Goal: Task Accomplishment & Management: Manage account settings

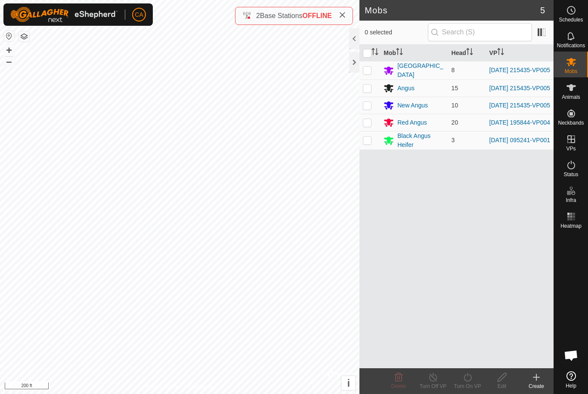
click at [25, 38] on button "button" at bounding box center [24, 36] width 10 height 10
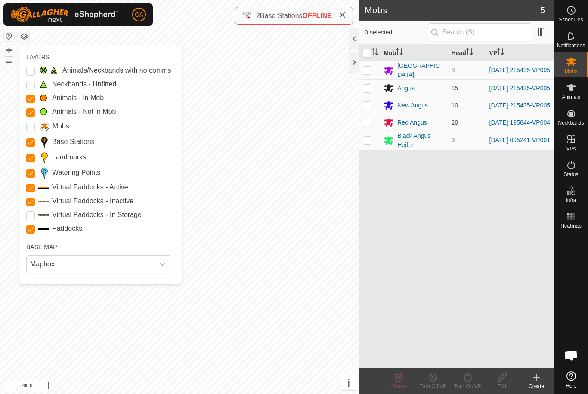
click at [53, 271] on span "Mapbox" at bounding box center [90, 264] width 127 height 17
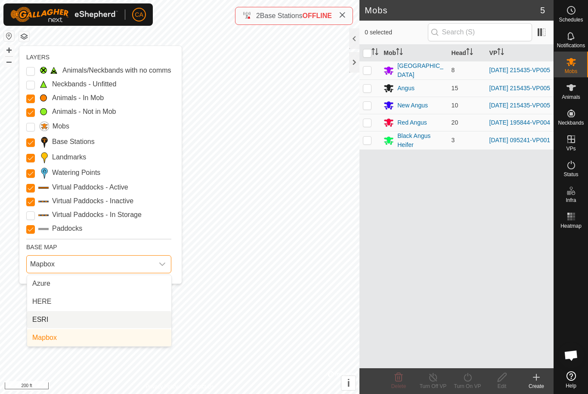
click at [60, 323] on li "ESRI" at bounding box center [99, 319] width 144 height 17
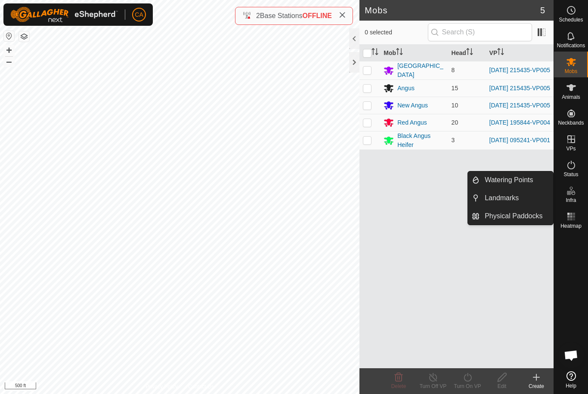
click at [525, 199] on link "Landmarks" at bounding box center [516, 198] width 74 height 17
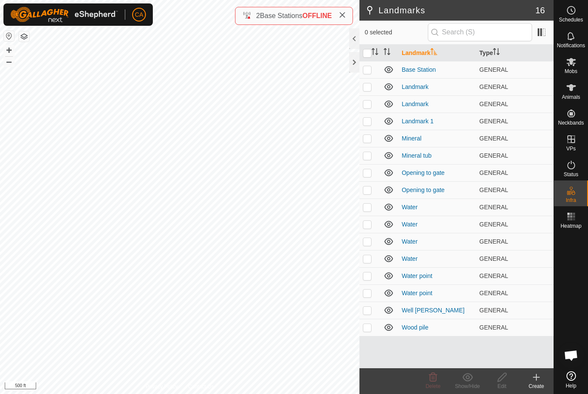
click at [368, 88] on p-checkbox at bounding box center [367, 86] width 9 height 7
click at [434, 384] on span "Delete" at bounding box center [432, 387] width 15 height 6
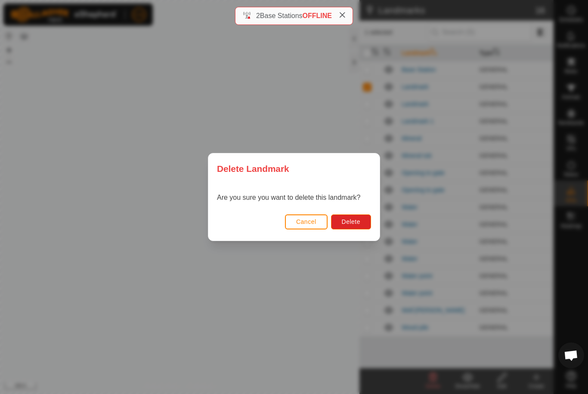
click at [355, 220] on span "Delete" at bounding box center [351, 222] width 18 height 7
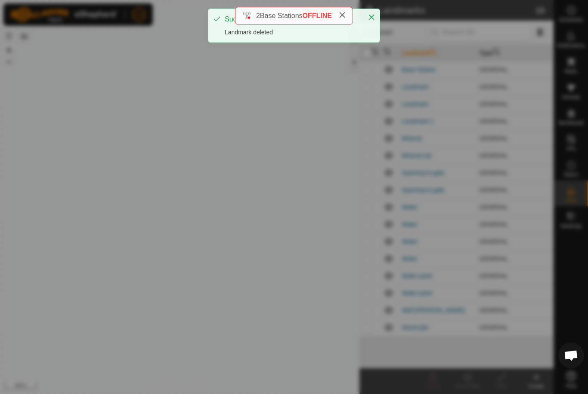
checkbox input "false"
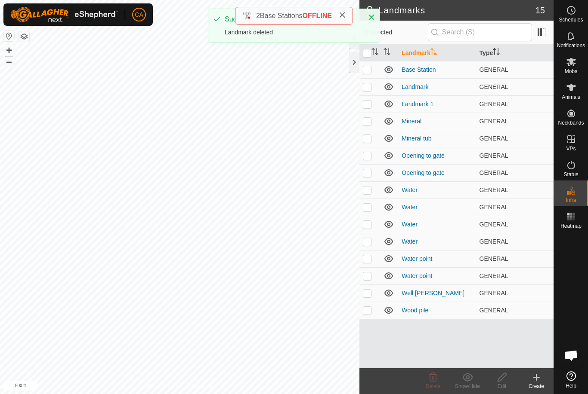
click at [370, 87] on p-checkbox at bounding box center [367, 86] width 9 height 7
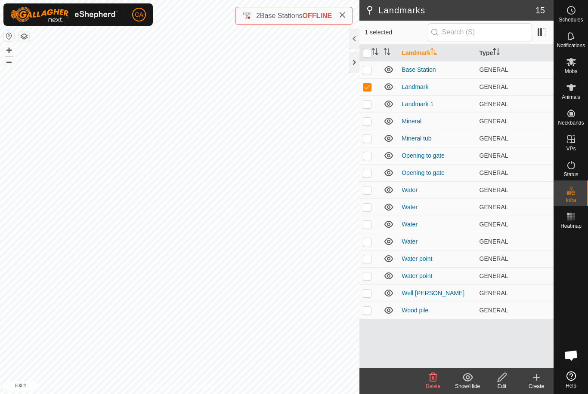
click at [437, 378] on icon at bounding box center [433, 378] width 10 height 10
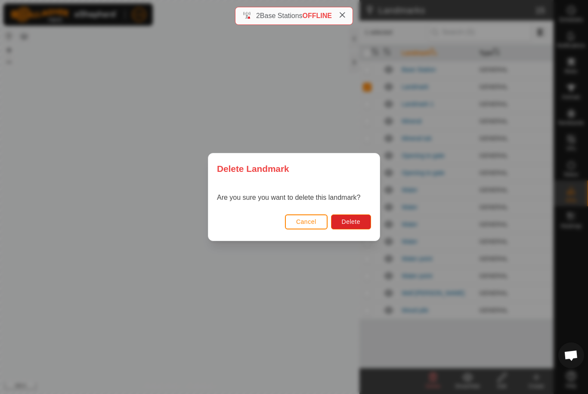
click at [362, 222] on button "Delete" at bounding box center [351, 222] width 40 height 15
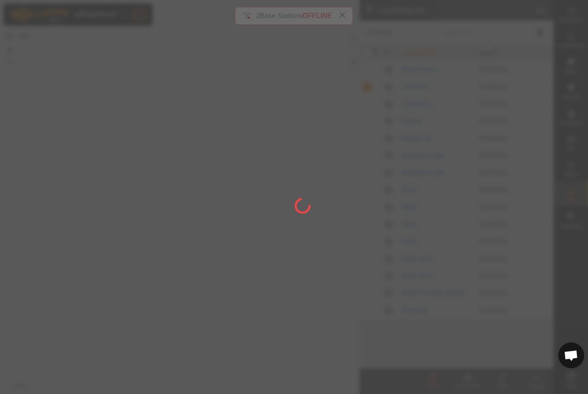
checkbox input "false"
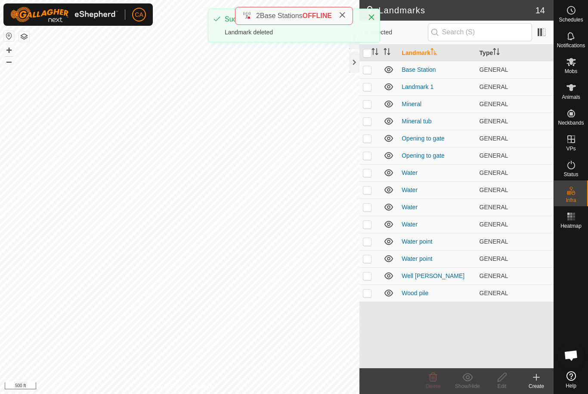
click at [366, 99] on td at bounding box center [369, 103] width 21 height 17
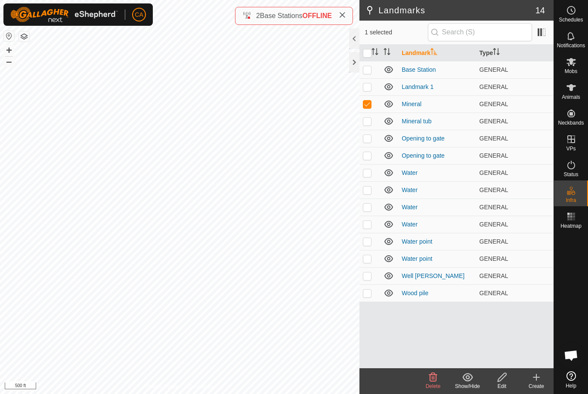
click at [364, 105] on p-checkbox at bounding box center [367, 104] width 9 height 7
checkbox input "false"
click at [373, 88] on td at bounding box center [369, 86] width 21 height 17
click at [367, 88] on p-checkbox at bounding box center [367, 86] width 9 height 7
checkbox input "false"
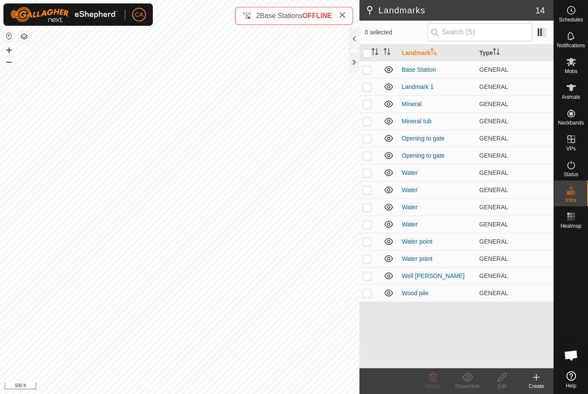
click at [367, 140] on p-checkbox at bounding box center [367, 138] width 9 height 7
click at [433, 382] on icon at bounding box center [433, 377] width 8 height 9
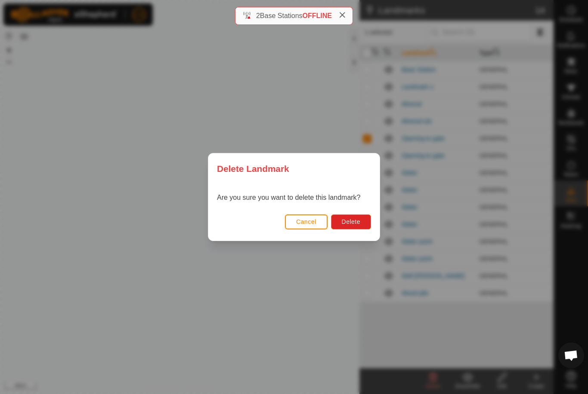
click at [357, 220] on span "Delete" at bounding box center [351, 222] width 18 height 7
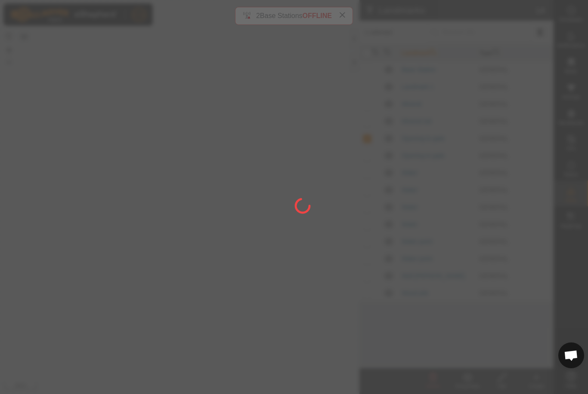
checkbox input "false"
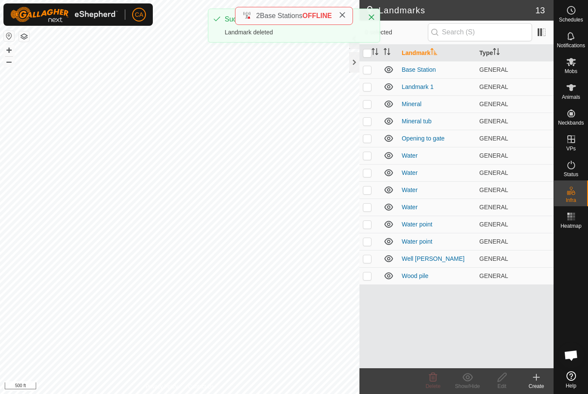
click at [370, 139] on p-checkbox at bounding box center [367, 138] width 9 height 7
click at [437, 382] on icon at bounding box center [433, 378] width 10 height 10
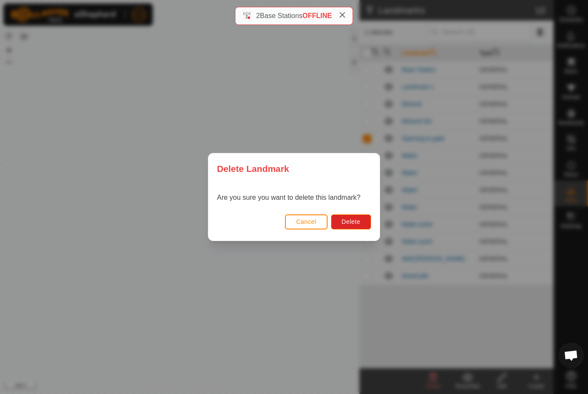
click at [354, 216] on button "Delete" at bounding box center [351, 222] width 40 height 15
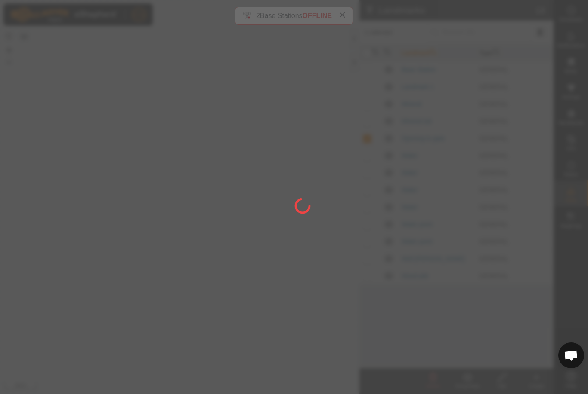
checkbox input "false"
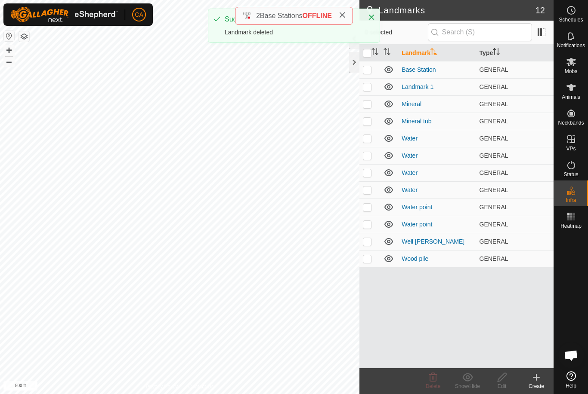
click at [366, 151] on td at bounding box center [369, 155] width 21 height 17
checkbox input "true"
click at [367, 172] on p-checkbox at bounding box center [367, 172] width 9 height 7
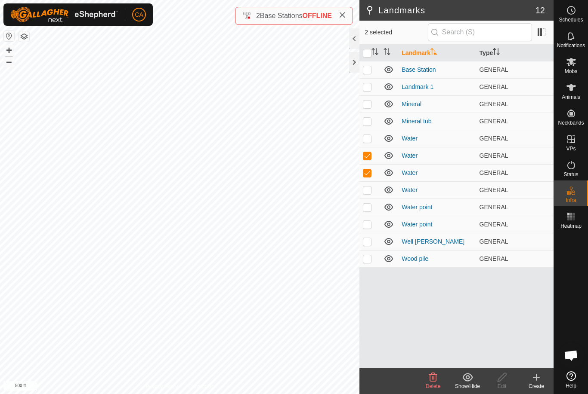
click at [368, 170] on p-checkbox at bounding box center [367, 172] width 9 height 7
checkbox input "false"
click at [368, 191] on p-checkbox at bounding box center [367, 190] width 9 height 7
click at [367, 190] on p-checkbox at bounding box center [367, 190] width 9 height 7
checkbox input "false"
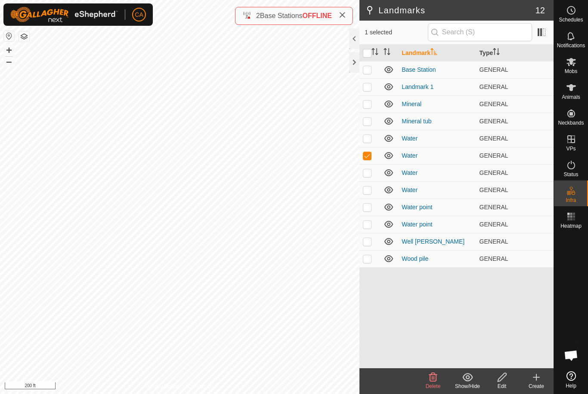
click at [368, 169] on p-checkbox at bounding box center [367, 172] width 9 height 7
click at [369, 172] on p-checkbox at bounding box center [367, 172] width 9 height 7
checkbox input "false"
click at [367, 135] on p-checkbox at bounding box center [367, 138] width 9 height 7
click at [365, 136] on p-checkbox at bounding box center [367, 138] width 9 height 7
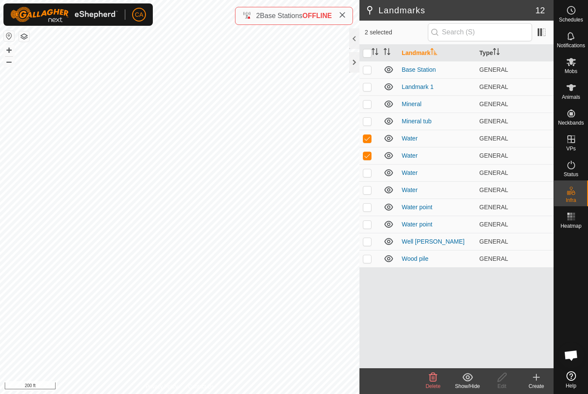
checkbox input "false"
click at [371, 120] on p-checkbox at bounding box center [367, 121] width 9 height 7
click at [368, 122] on p-checkbox at bounding box center [367, 121] width 9 height 7
checkbox input "false"
click at [372, 101] on td at bounding box center [369, 103] width 21 height 17
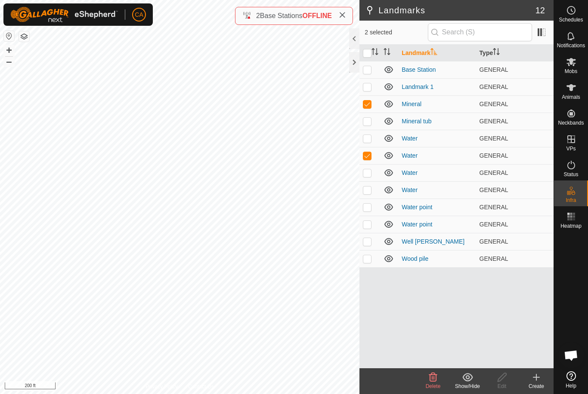
click at [370, 102] on p-checkbox at bounding box center [367, 104] width 9 height 7
checkbox input "false"
click at [366, 208] on p-checkbox at bounding box center [367, 207] width 9 height 7
checkbox input "true"
click at [433, 380] on icon at bounding box center [433, 378] width 10 height 10
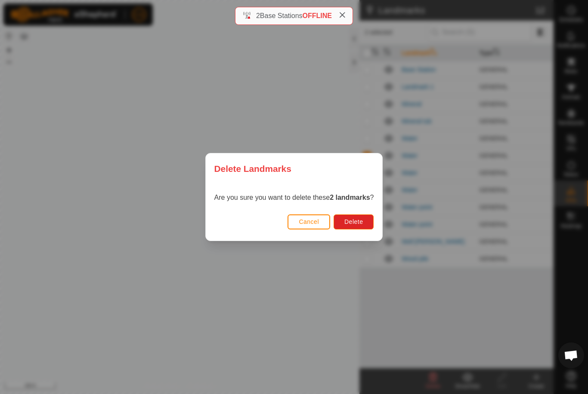
click at [367, 228] on button "Delete" at bounding box center [353, 222] width 40 height 15
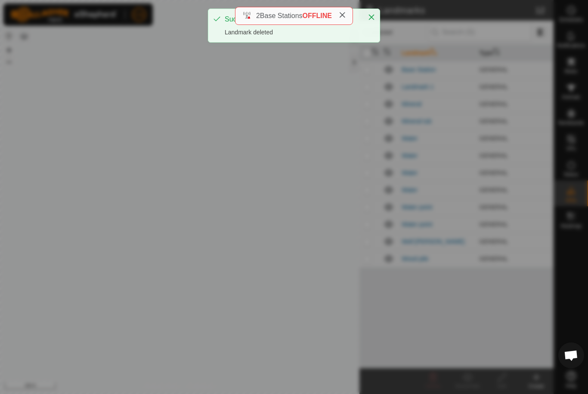
checkbox input "false"
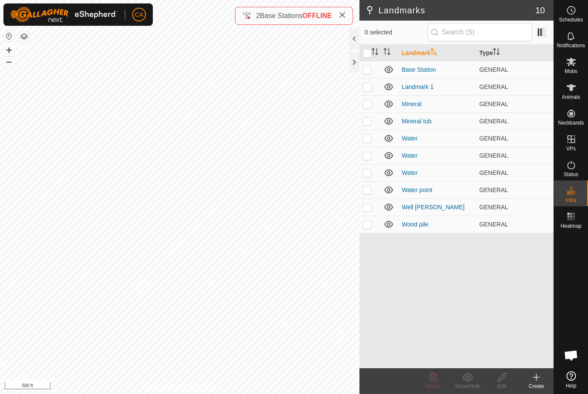
click at [374, 206] on td at bounding box center [369, 207] width 21 height 17
click at [370, 206] on p-checkbox at bounding box center [367, 207] width 9 height 7
checkbox input "false"
click at [366, 225] on p-checkbox at bounding box center [367, 224] width 9 height 7
click at [367, 225] on p-checkbox at bounding box center [367, 224] width 9 height 7
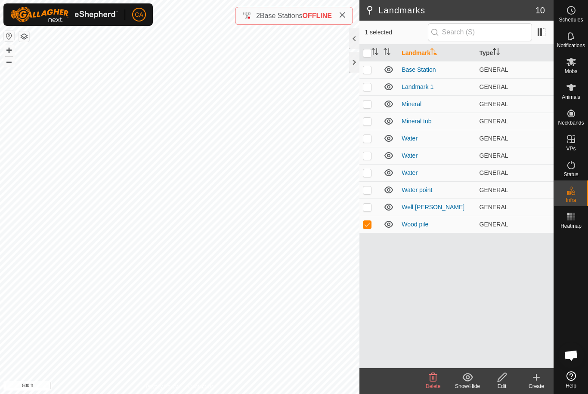
checkbox input "false"
click at [367, 187] on p-checkbox at bounding box center [367, 190] width 9 height 7
click at [367, 185] on td at bounding box center [369, 190] width 21 height 17
checkbox input "false"
click at [366, 169] on p-checkbox at bounding box center [367, 172] width 9 height 7
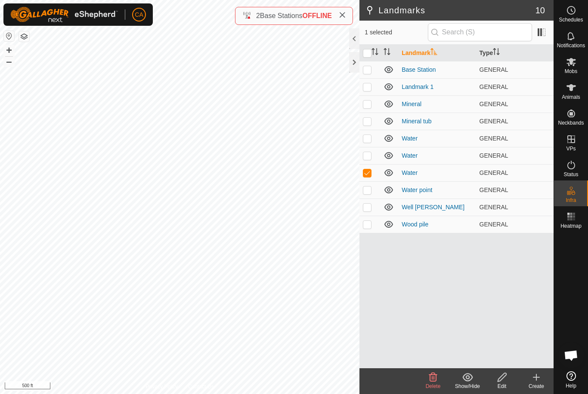
click at [433, 378] on icon at bounding box center [433, 377] width 8 height 9
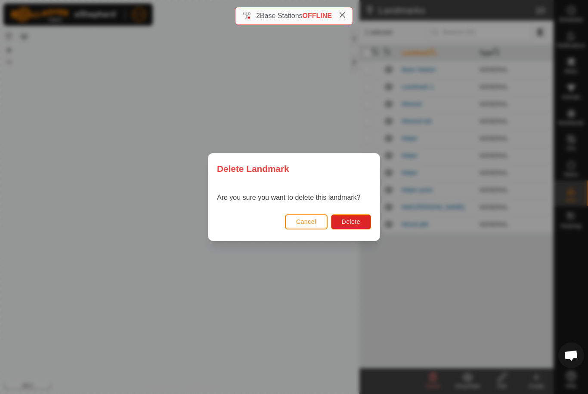
click at [363, 225] on button "Delete" at bounding box center [351, 222] width 40 height 15
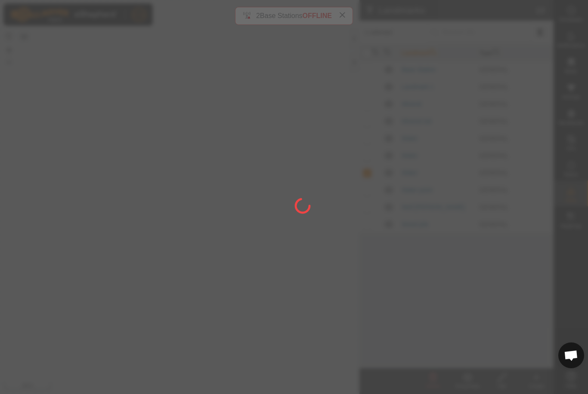
checkbox input "false"
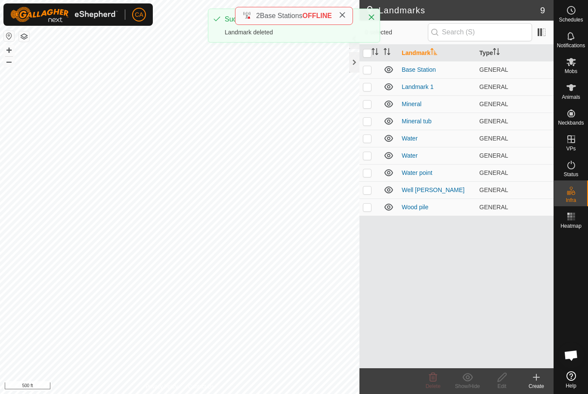
click at [370, 173] on p-checkbox at bounding box center [367, 172] width 9 height 7
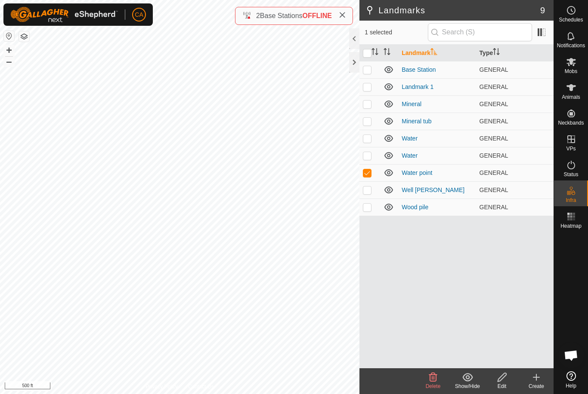
click at [368, 172] on p-checkbox at bounding box center [367, 172] width 9 height 7
checkbox input "false"
click at [368, 157] on p-checkbox at bounding box center [367, 155] width 9 height 7
click at [437, 388] on span "Delete" at bounding box center [432, 387] width 15 height 6
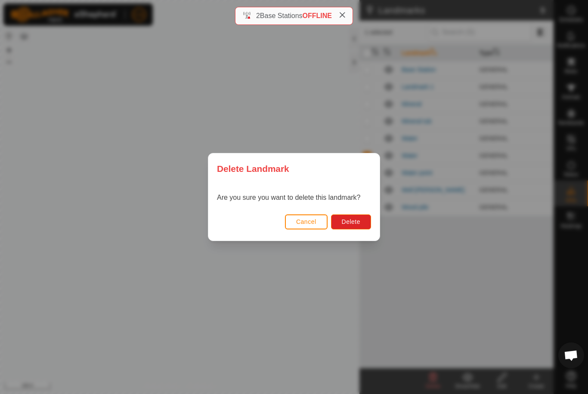
click at [363, 225] on button "Delete" at bounding box center [351, 222] width 40 height 15
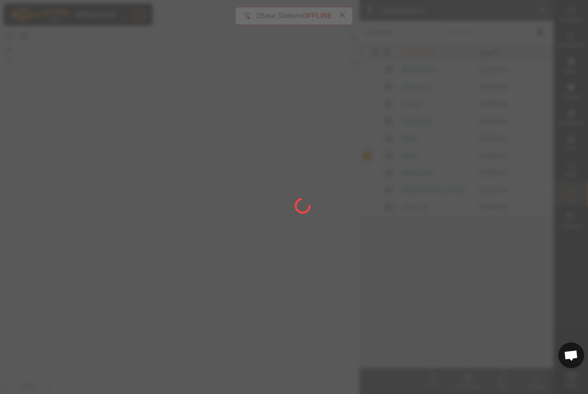
checkbox input "false"
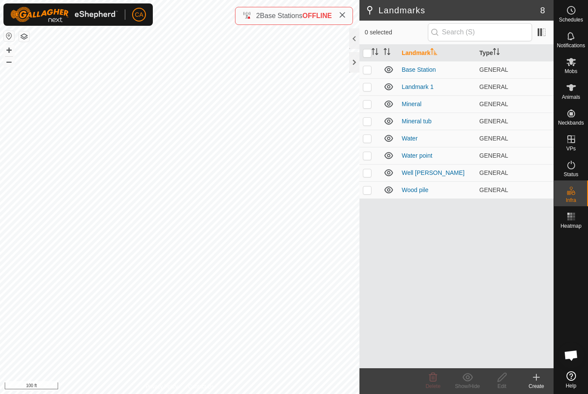
click at [368, 137] on p-checkbox at bounding box center [367, 138] width 9 height 7
click at [431, 377] on icon at bounding box center [433, 378] width 10 height 10
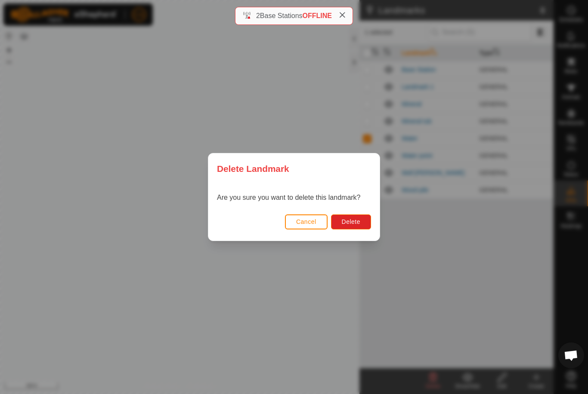
click at [362, 227] on button "Delete" at bounding box center [351, 222] width 40 height 15
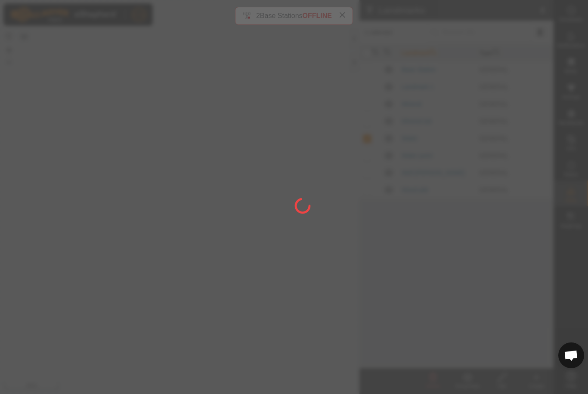
checkbox input "false"
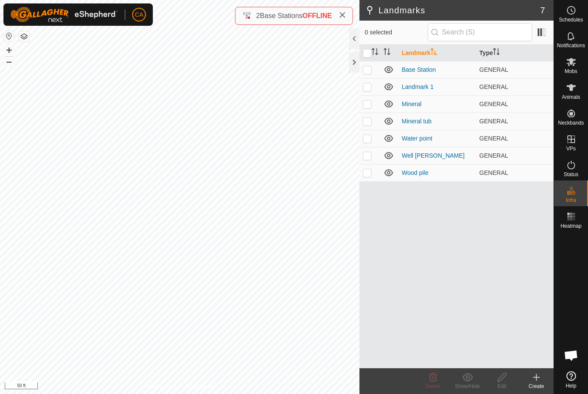
click at [370, 138] on p-checkbox at bounding box center [367, 138] width 9 height 7
click at [367, 140] on p-checkbox at bounding box center [367, 138] width 9 height 7
checkbox input "false"
click at [369, 121] on p-checkbox at bounding box center [367, 121] width 9 height 7
checkbox input "true"
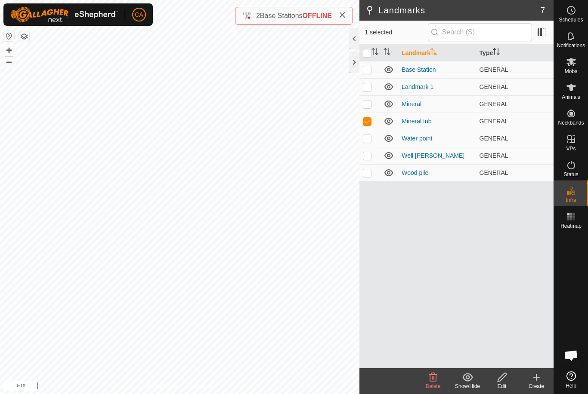
click at [367, 102] on p-checkbox at bounding box center [367, 104] width 9 height 7
click at [366, 106] on p-checkbox at bounding box center [367, 104] width 9 height 7
checkbox input "false"
click at [370, 85] on p-checkbox at bounding box center [367, 86] width 9 height 7
click at [436, 381] on icon at bounding box center [433, 378] width 10 height 10
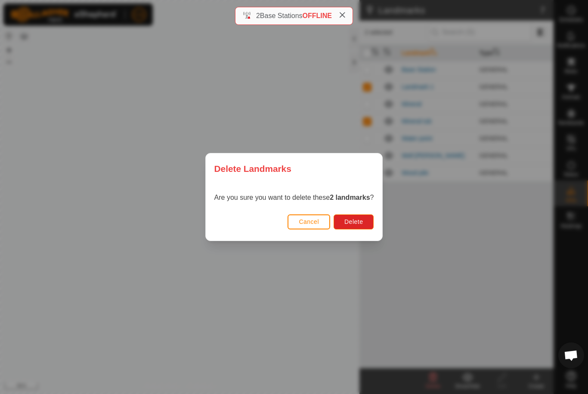
click at [368, 227] on button "Delete" at bounding box center [353, 222] width 40 height 15
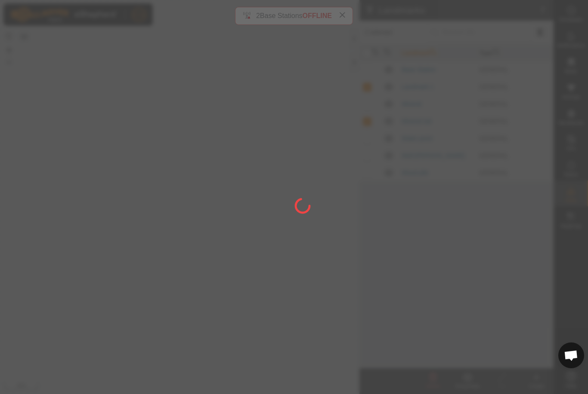
checkbox input "false"
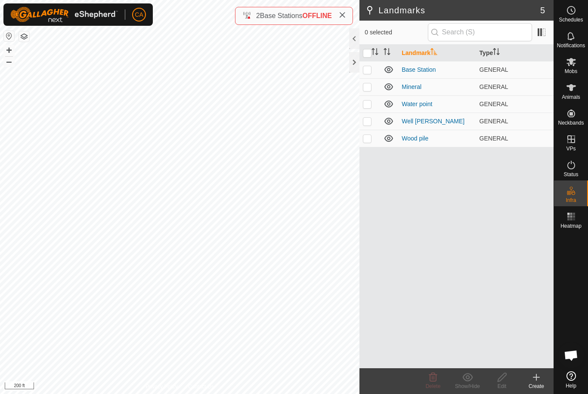
click at [368, 89] on p-checkbox at bounding box center [367, 86] width 9 height 7
click at [364, 87] on p-checkbox at bounding box center [367, 86] width 9 height 7
checkbox input "false"
click at [367, 103] on p-checkbox at bounding box center [367, 104] width 9 height 7
click at [369, 104] on p-checkbox at bounding box center [367, 104] width 9 height 7
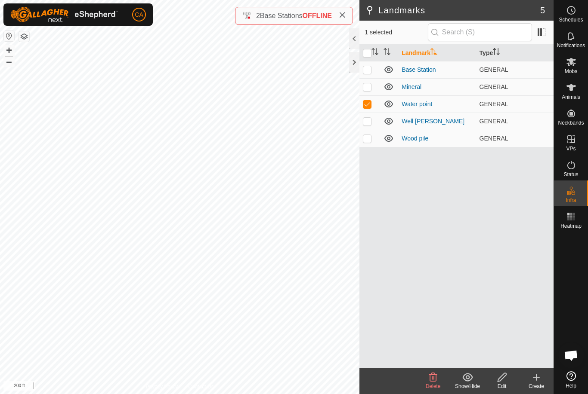
checkbox input "false"
click at [342, 11] on span at bounding box center [342, 16] width 7 height 10
